Goal: Task Accomplishment & Management: Manage account settings

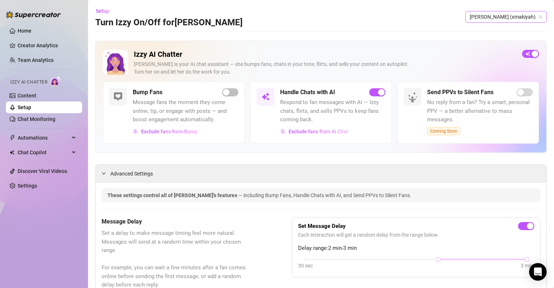
click at [505, 19] on span "[PERSON_NAME] (xmakiyah)" at bounding box center [506, 16] width 73 height 11
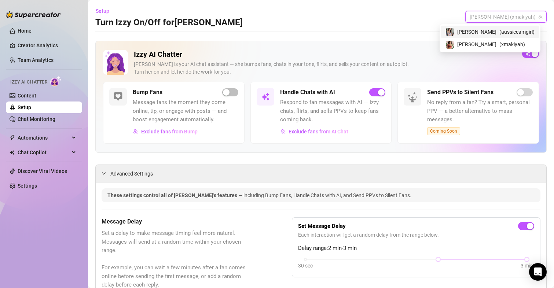
click at [513, 33] on span "( aussiecamgirl )" at bounding box center [517, 32] width 35 height 8
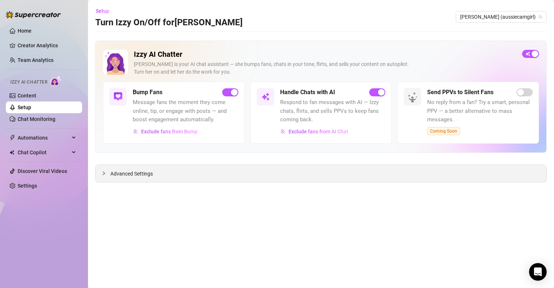
click at [147, 172] on span "Advanced Settings" at bounding box center [131, 174] width 43 height 8
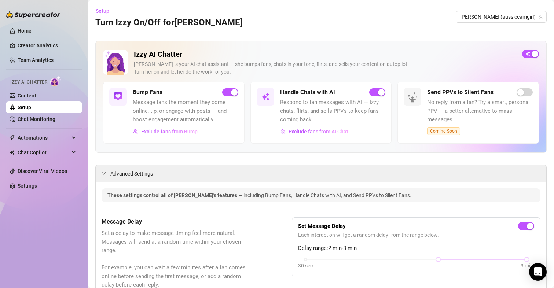
drag, startPoint x: 234, startPoint y: 176, endPoint x: 227, endPoint y: 72, distance: 104.8
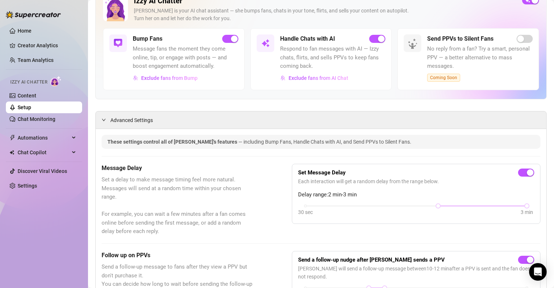
scroll to position [183, 0]
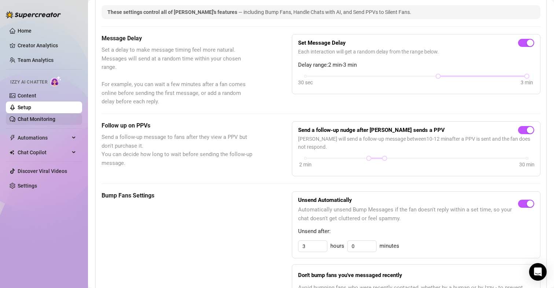
click at [36, 118] on link "Chat Monitoring" at bounding box center [37, 119] width 38 height 6
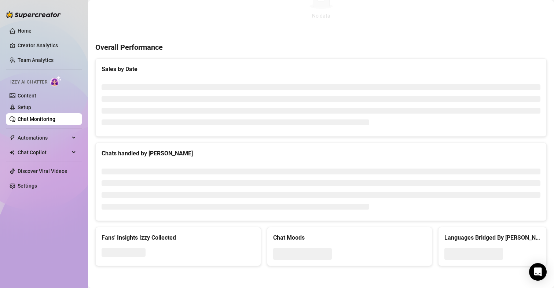
scroll to position [180, 0]
click at [31, 107] on link "Setup" at bounding box center [25, 108] width 14 height 6
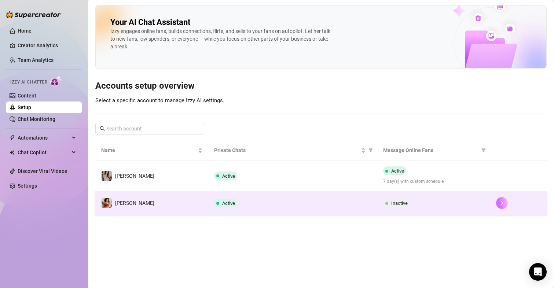
click at [502, 200] on button "button" at bounding box center [502, 203] width 12 height 12
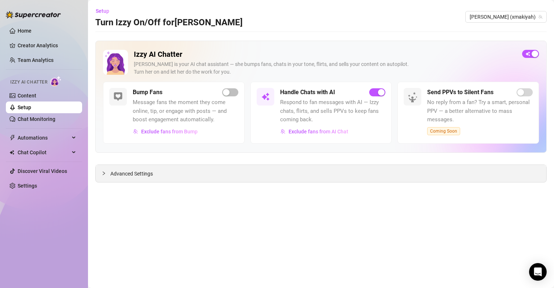
click at [132, 170] on div "Advanced Settings" at bounding box center [321, 173] width 451 height 17
click at [141, 178] on span "Advanced Settings" at bounding box center [131, 174] width 43 height 8
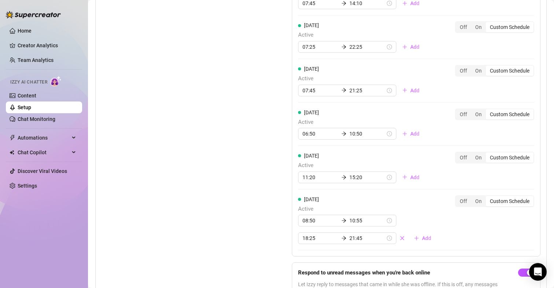
scroll to position [659, 0]
